Goal: Find specific page/section: Find specific page/section

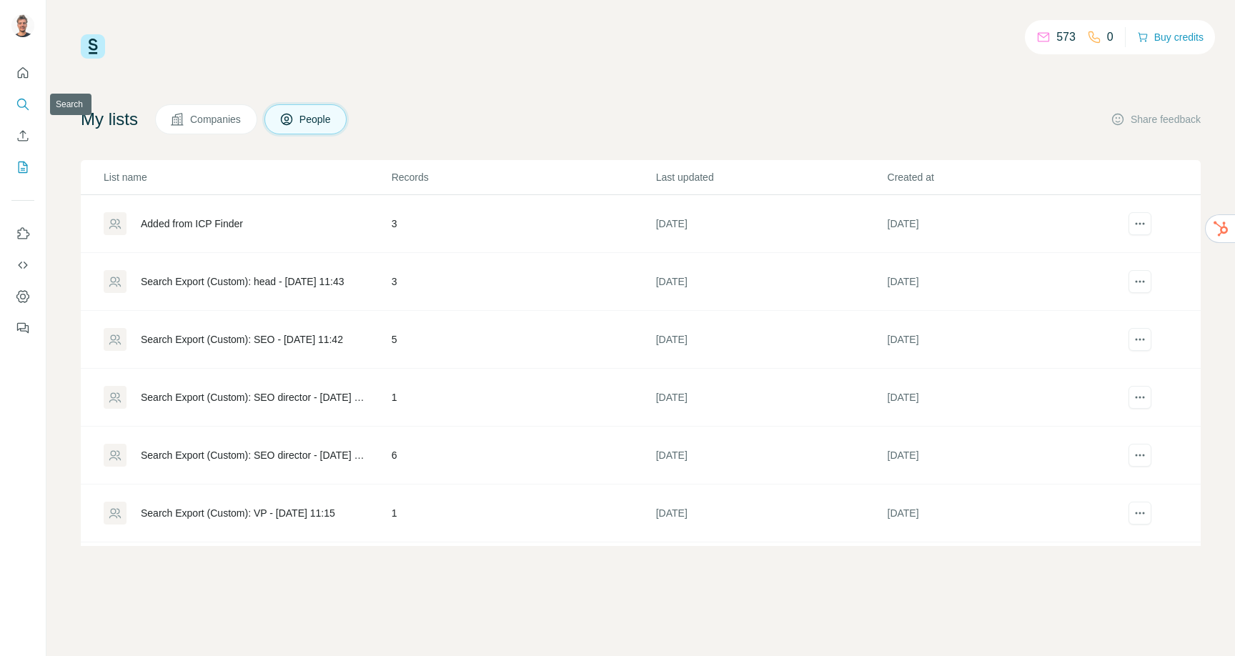
click at [25, 96] on button "Search" at bounding box center [22, 104] width 23 height 26
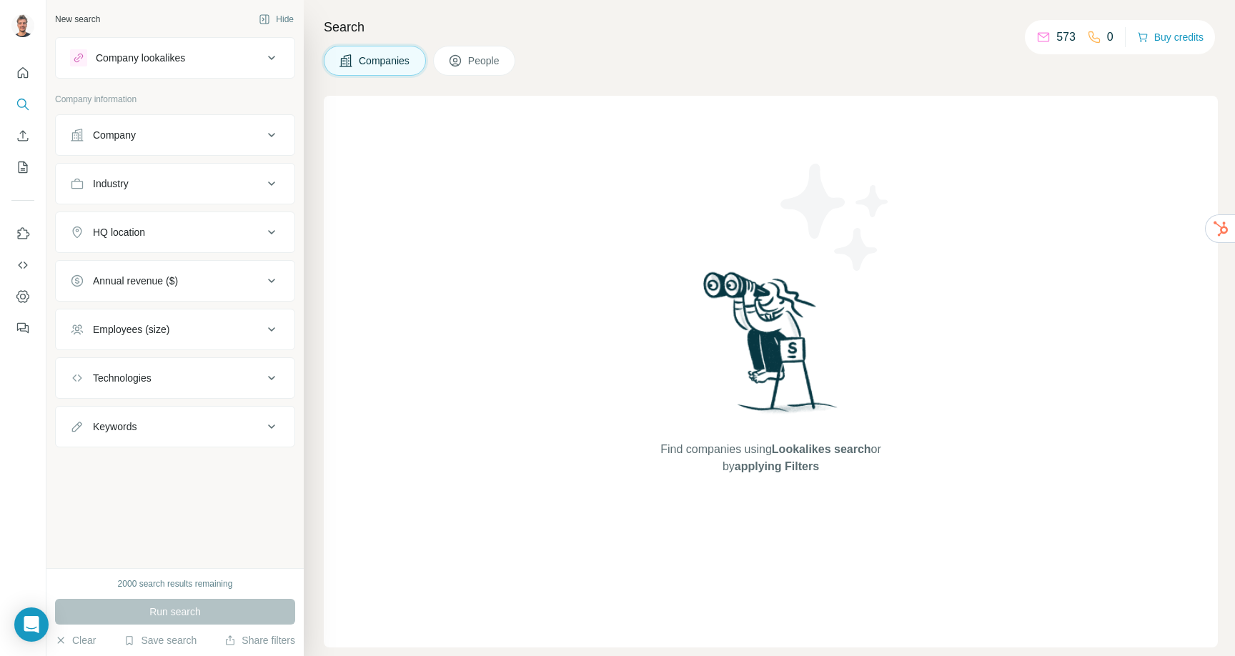
click at [458, 60] on icon at bounding box center [455, 61] width 14 height 14
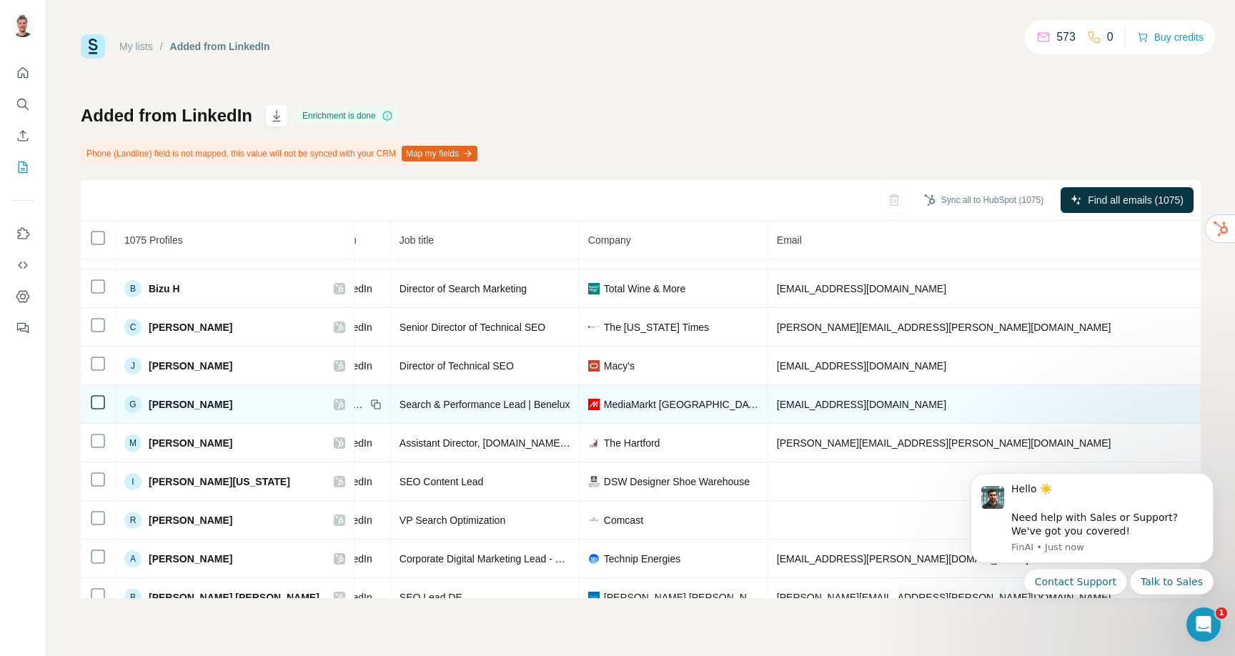
scroll to position [1418, 0]
